Goal: Unclear

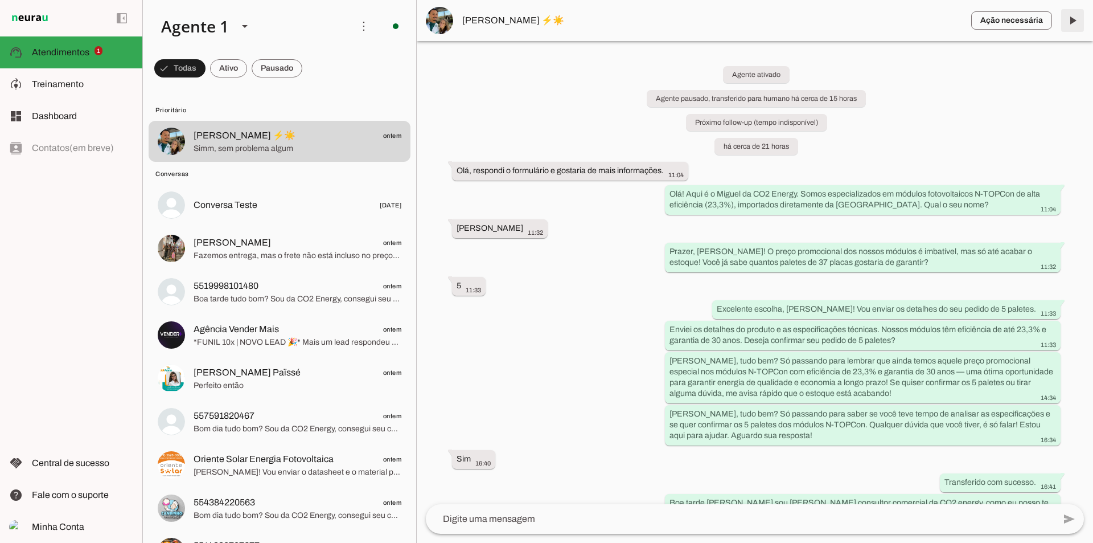
click at [1073, 26] on span at bounding box center [1072, 20] width 27 height 27
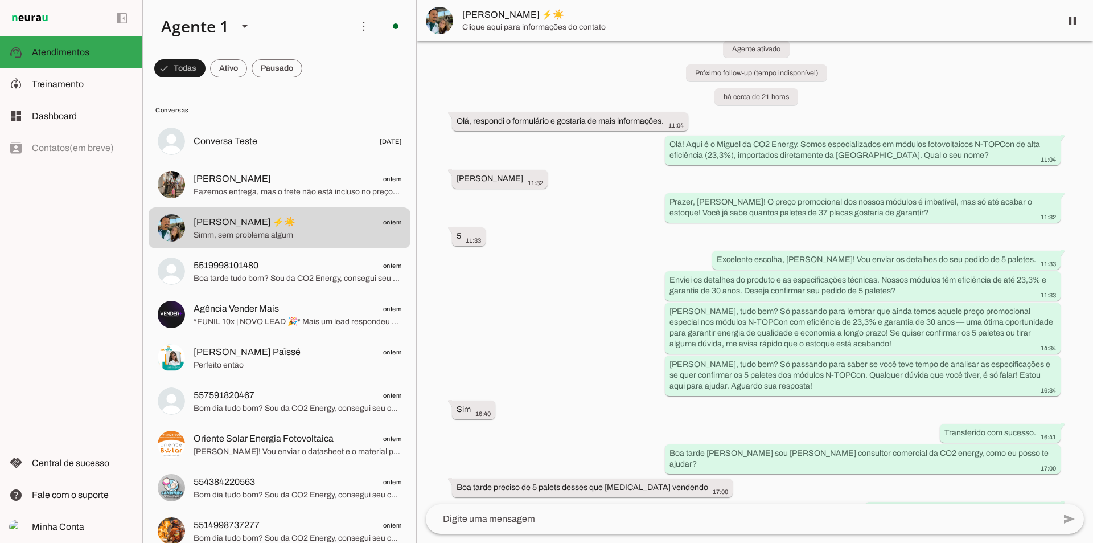
scroll to position [269, 0]
